Goal: Task Accomplishment & Management: Manage account settings

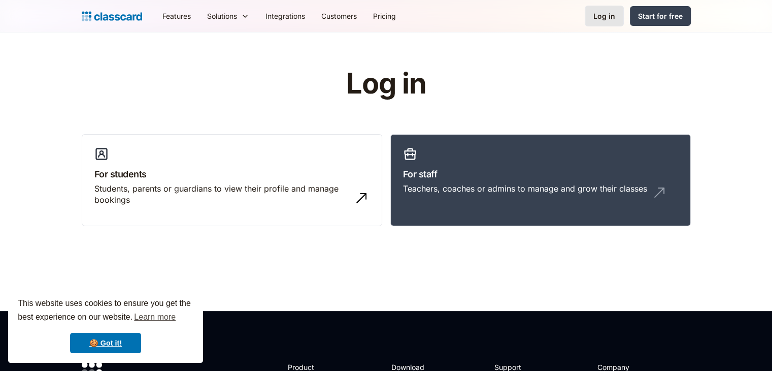
click at [609, 21] on div "Log in" at bounding box center [604, 16] width 22 height 11
click at [496, 185] on div "Teachers, coaches or admins to manage and grow their classes" at bounding box center [525, 188] width 244 height 11
